Goal: Transaction & Acquisition: Purchase product/service

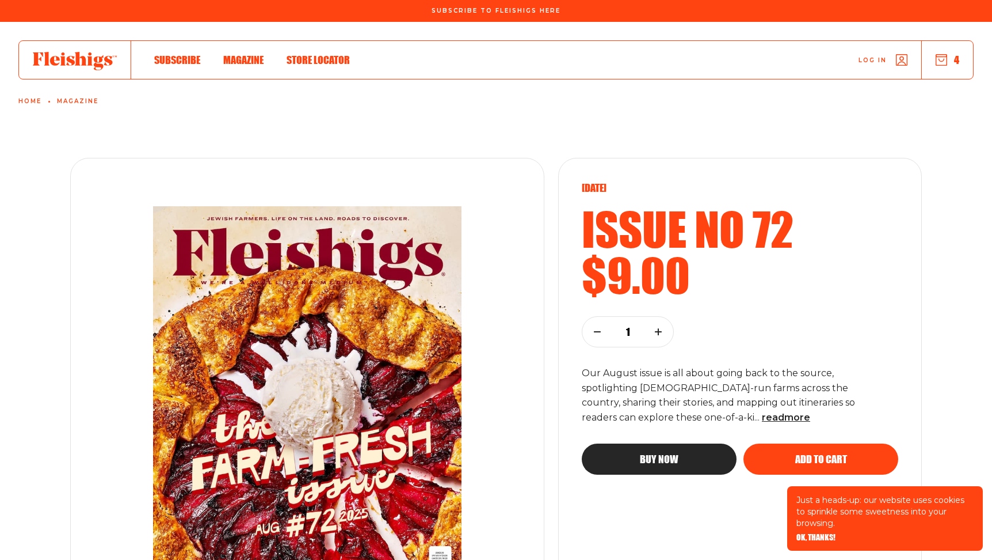
click at [948, 59] on button "4" at bounding box center [948, 60] width 24 height 13
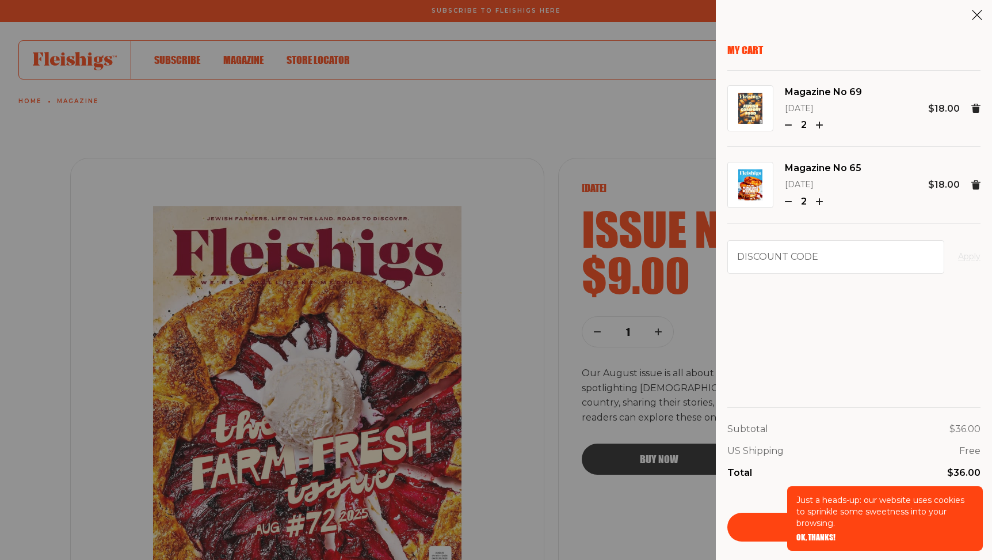
click at [817, 533] on span "OK, THANKS!" at bounding box center [816, 529] width 39 height 8
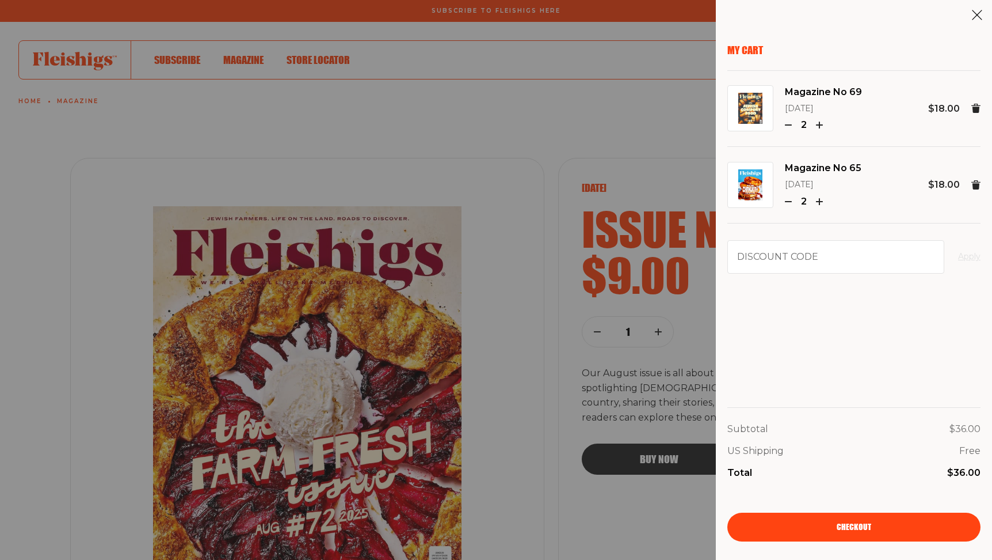
click at [836, 520] on link "Checkout" at bounding box center [854, 526] width 253 height 29
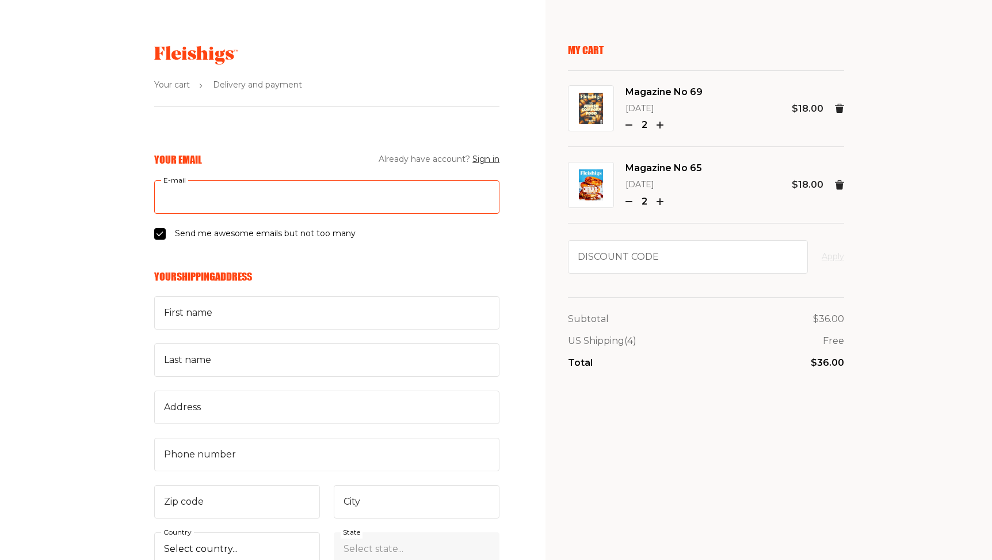
click at [233, 201] on input "E-mail" at bounding box center [326, 196] width 345 height 33
type input "pb@mrpaulbean.com"
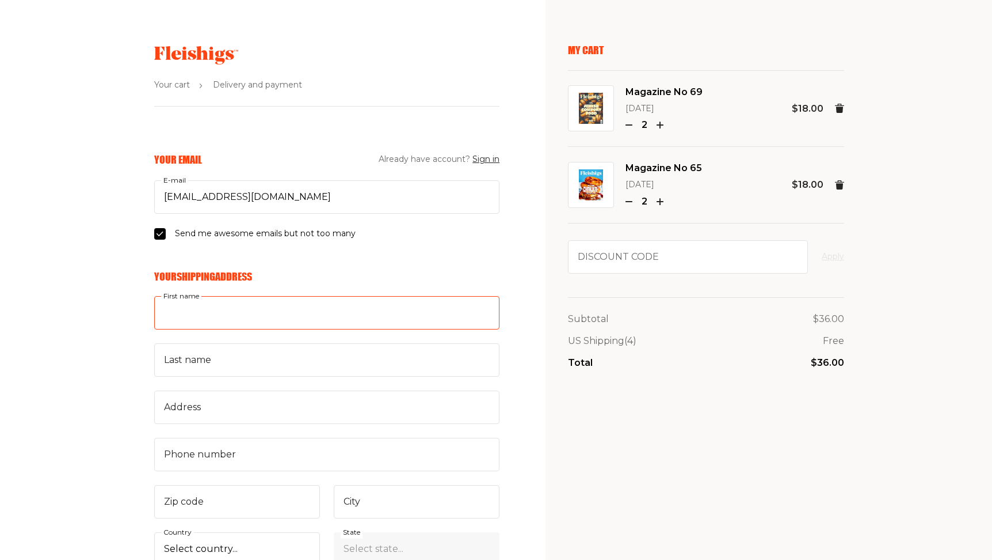
type input "Paul"
type input "Bean"
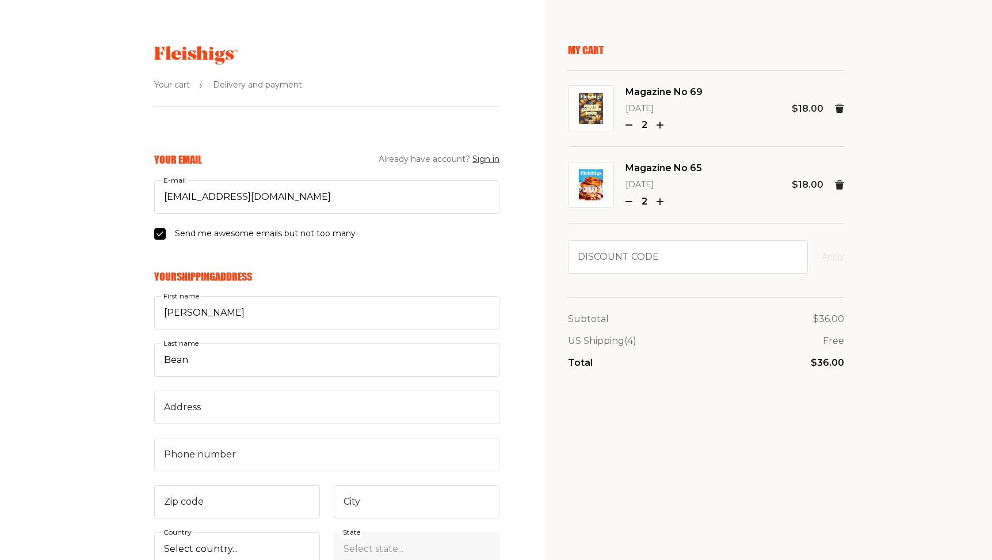
type input "2975 Valencia Drive"
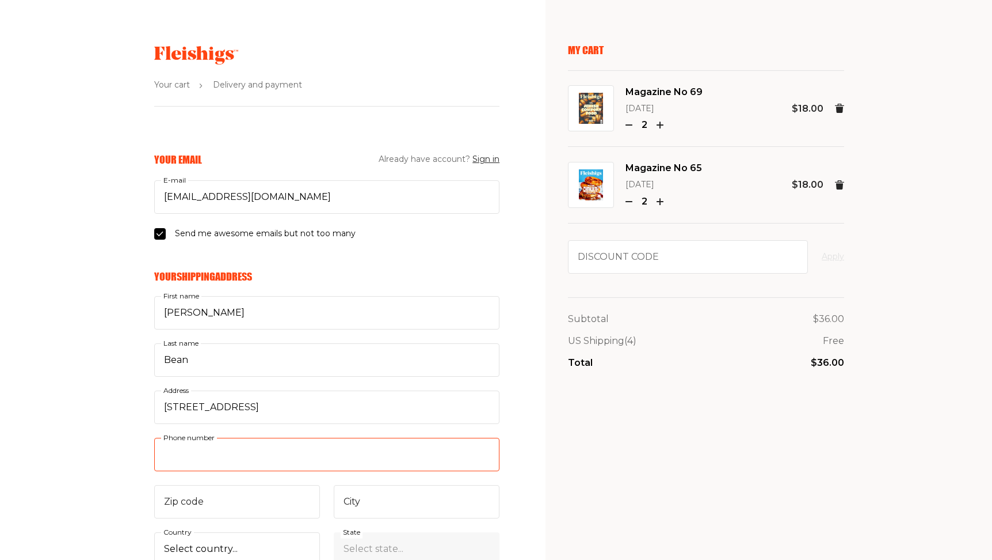
type input "9172508754"
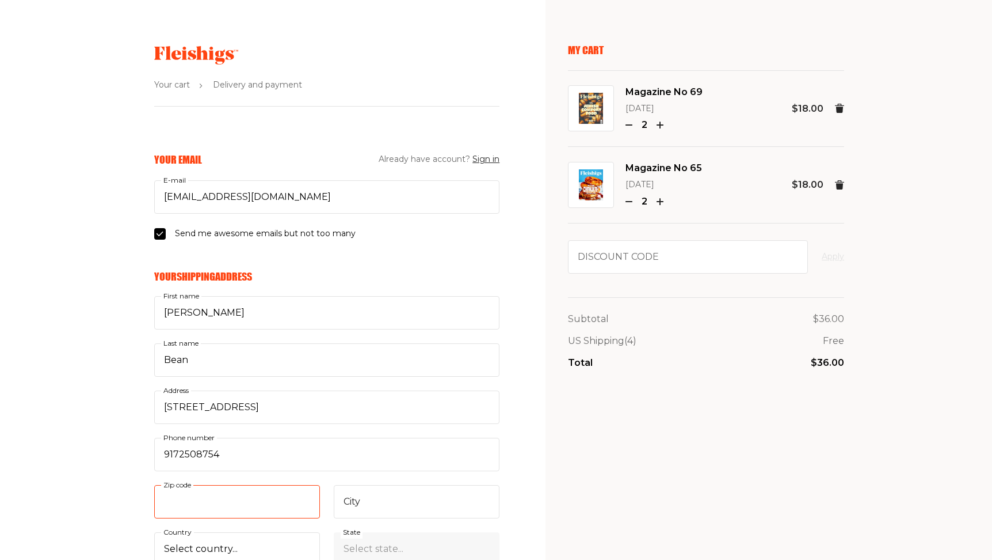
type input "93105"
type input "Santa Barbara"
select select "US"
select select "California"
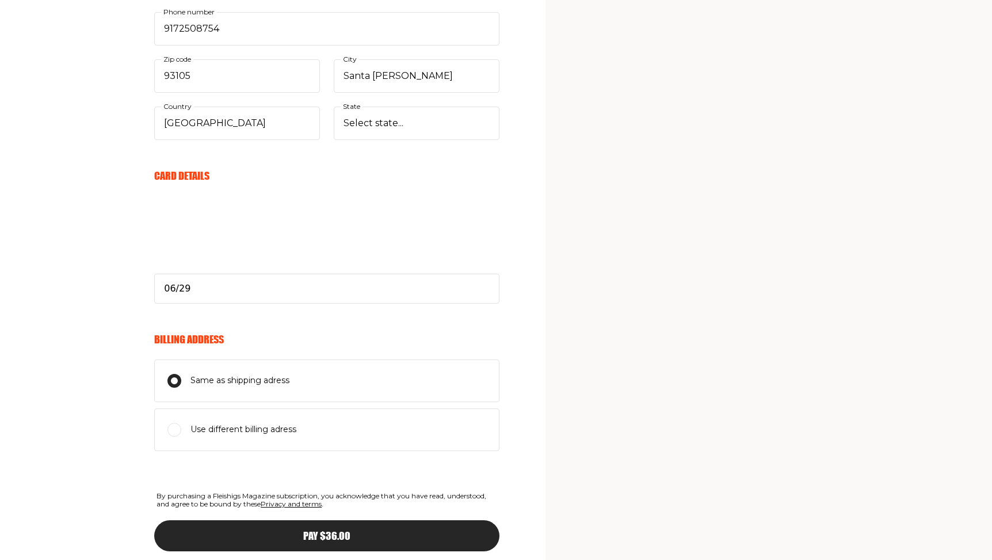
scroll to position [488, 0]
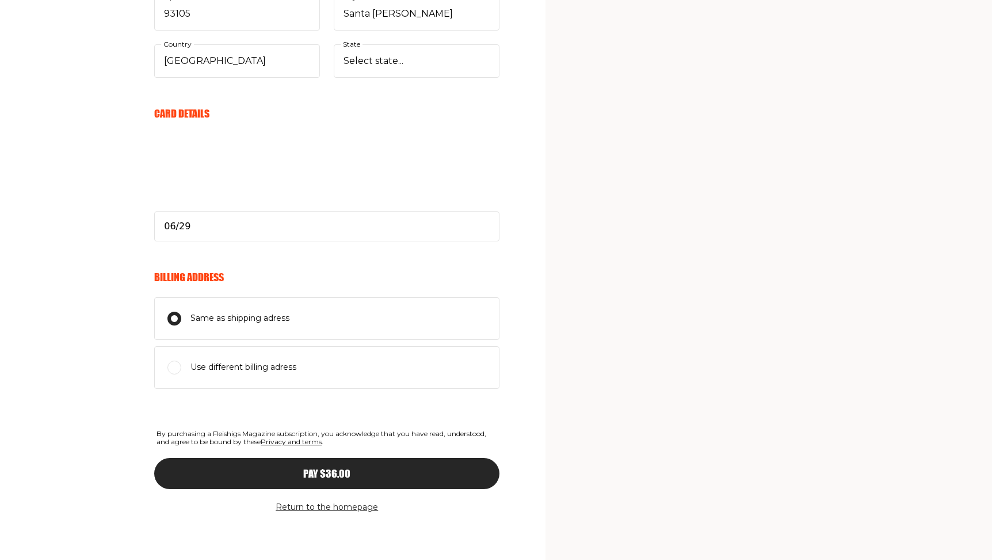
click at [315, 468] on span "Pay $36.00" at bounding box center [326, 463] width 47 height 10
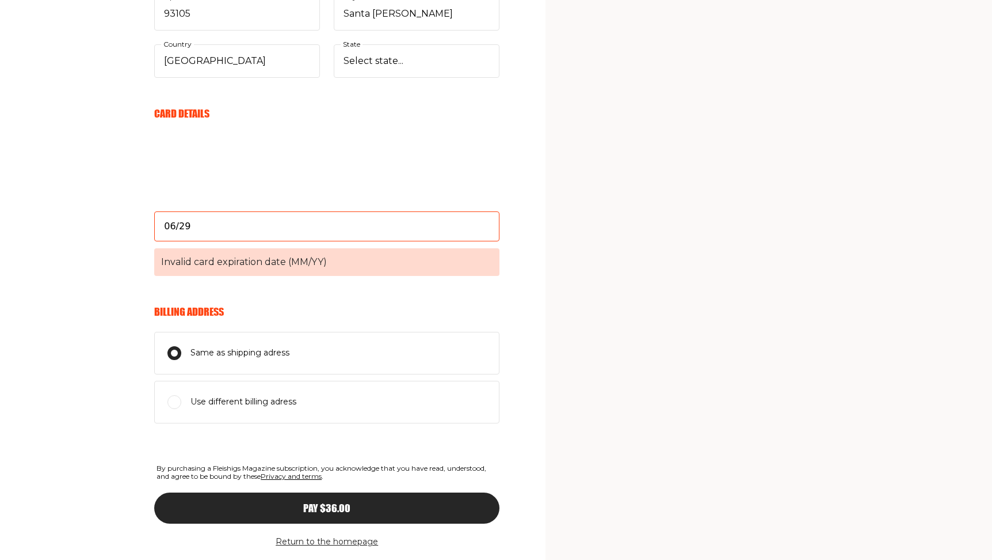
click at [298, 262] on span "Invalid card expiration date (MM/YY)" at bounding box center [326, 262] width 345 height 28
click at [298, 241] on input "06/29" at bounding box center [326, 226] width 345 height 30
click at [291, 225] on input "06/29" at bounding box center [326, 226] width 345 height 30
type input "06/29"
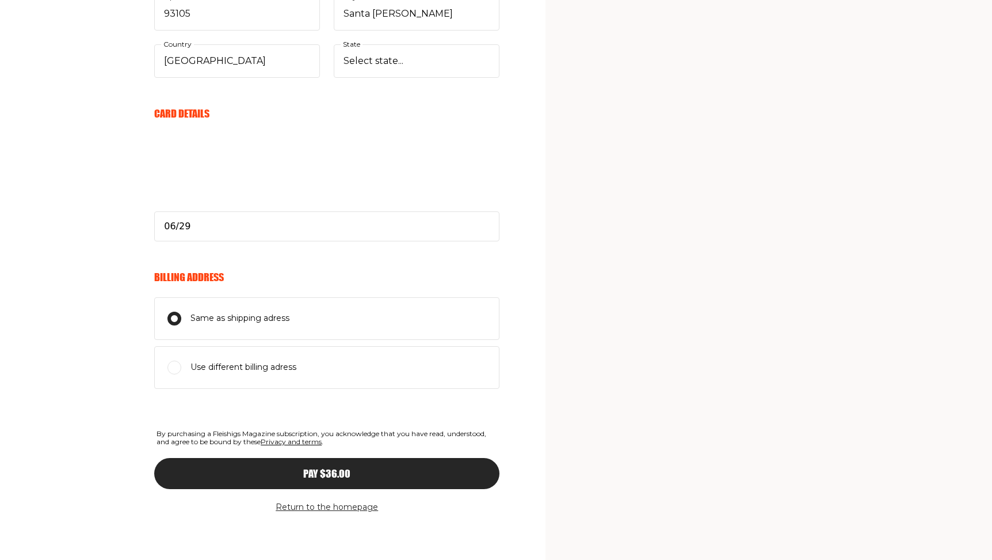
click at [554, 260] on aside "My Cart Magazine No 69 May 2025 2 $18.00 Magazine No 65 December 2024 2 $18.00 …" at bounding box center [769, 36] width 447 height 1048
click at [330, 468] on span "Pay $36.00" at bounding box center [326, 463] width 47 height 10
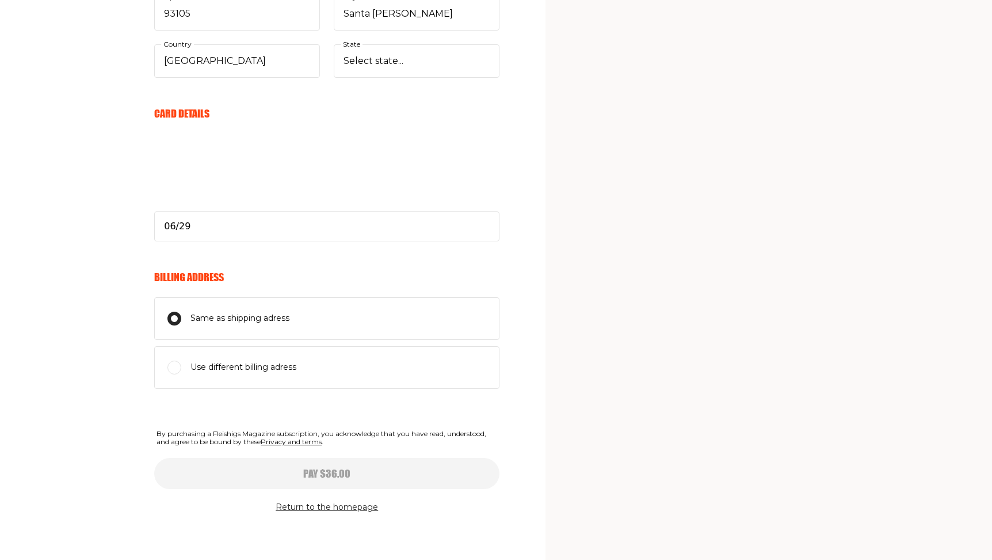
type input "06/29"
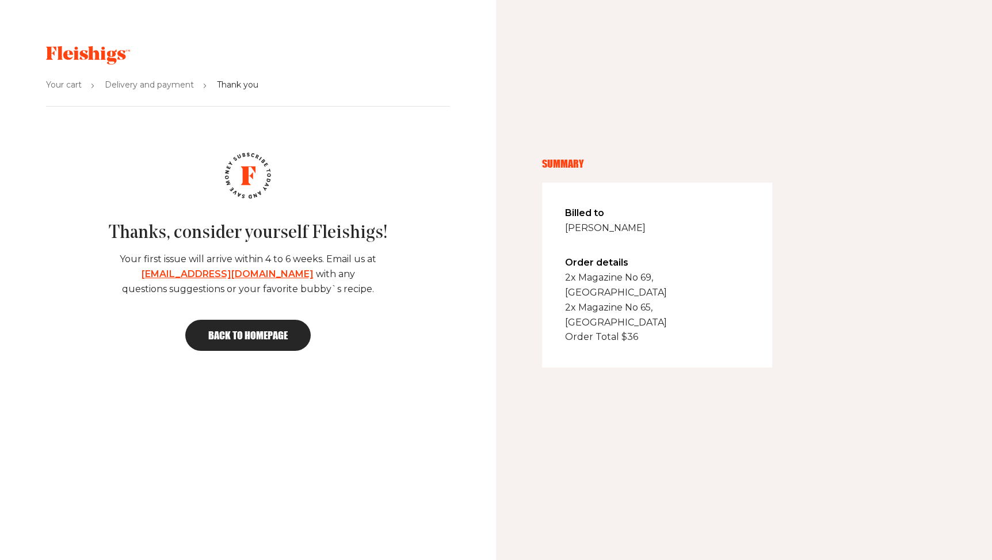
click at [257, 333] on span "Back to homepage" at bounding box center [247, 335] width 79 height 10
